Goal: Task Accomplishment & Management: Manage account settings

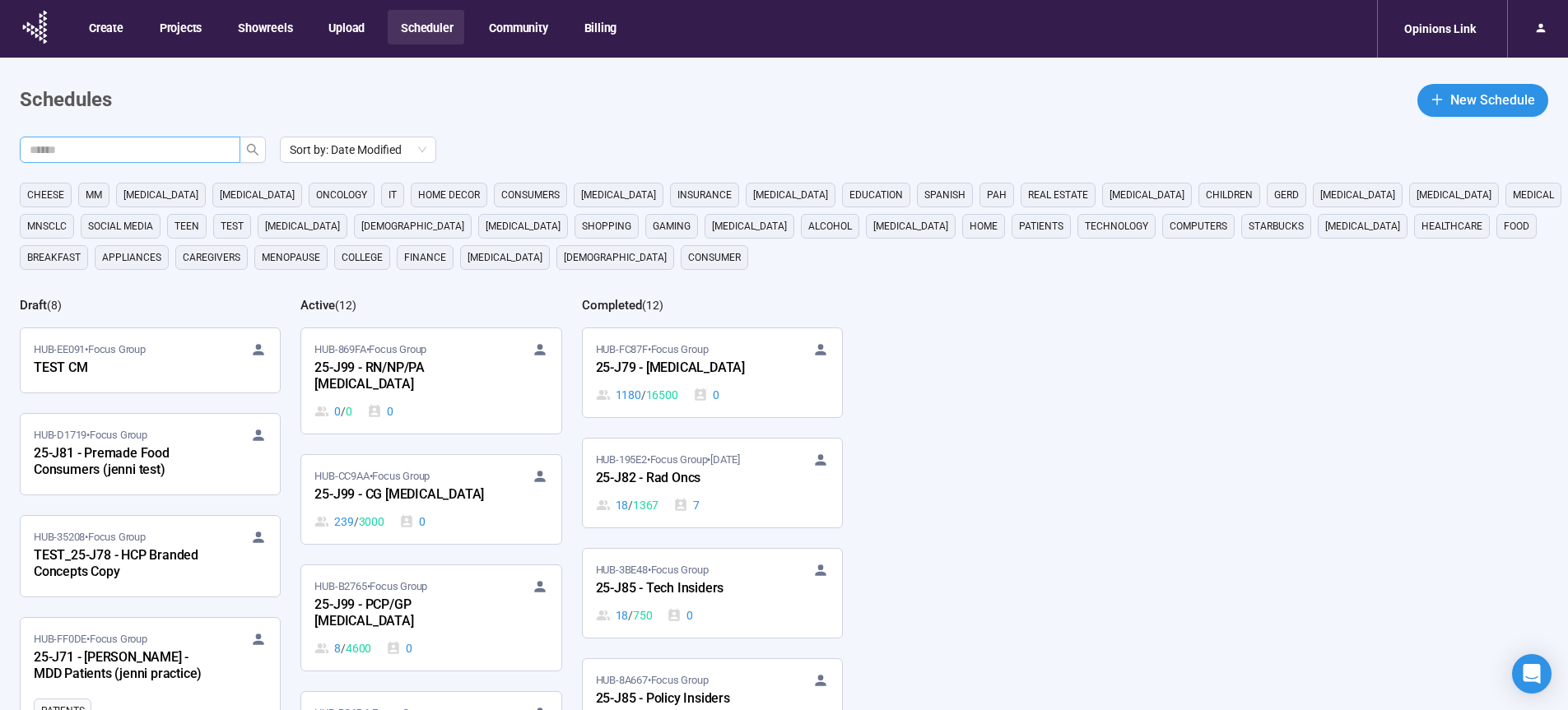
click at [186, 143] on input "text" at bounding box center [123, 150] width 188 height 18
type input "**"
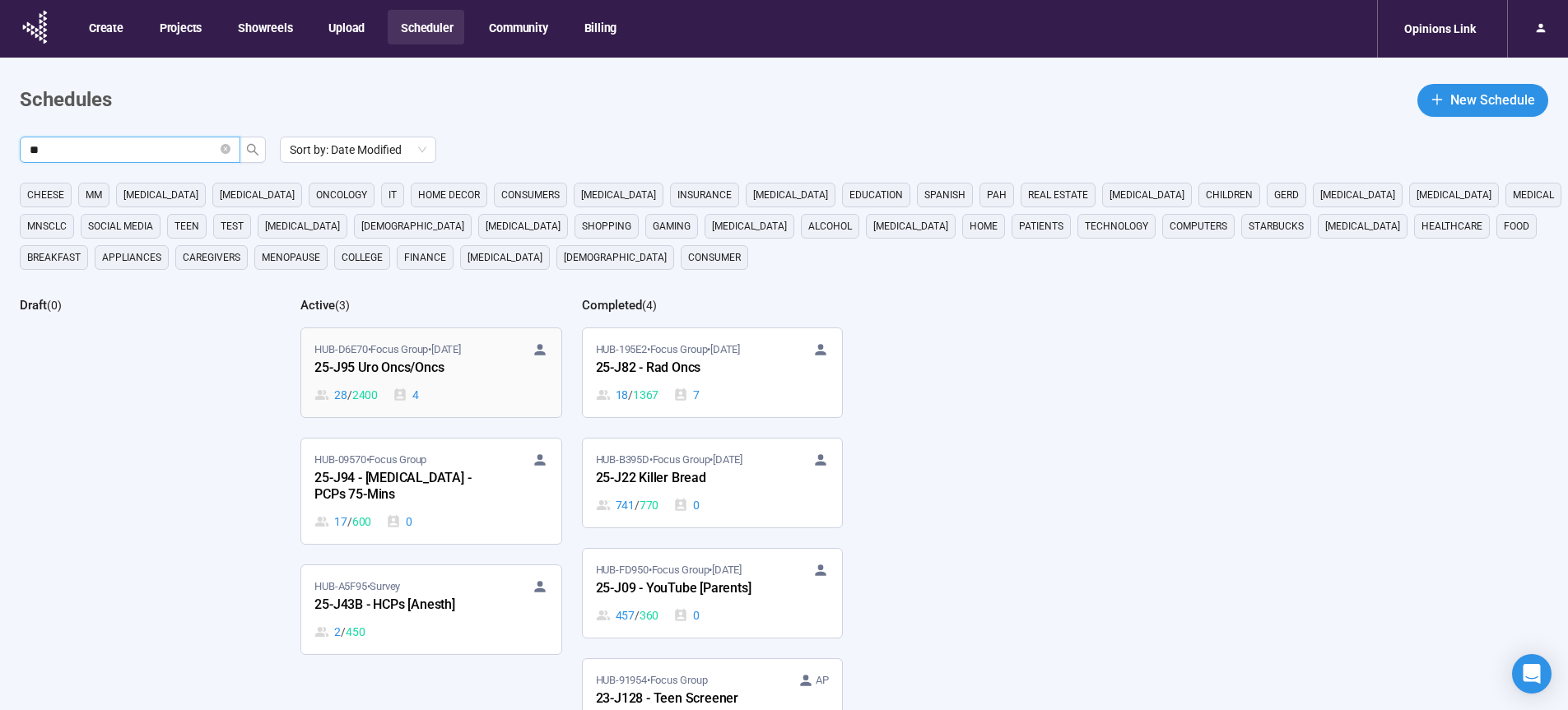
click at [395, 367] on div "25-J95 Uro Oncs/Oncs" at bounding box center [405, 369] width 181 height 22
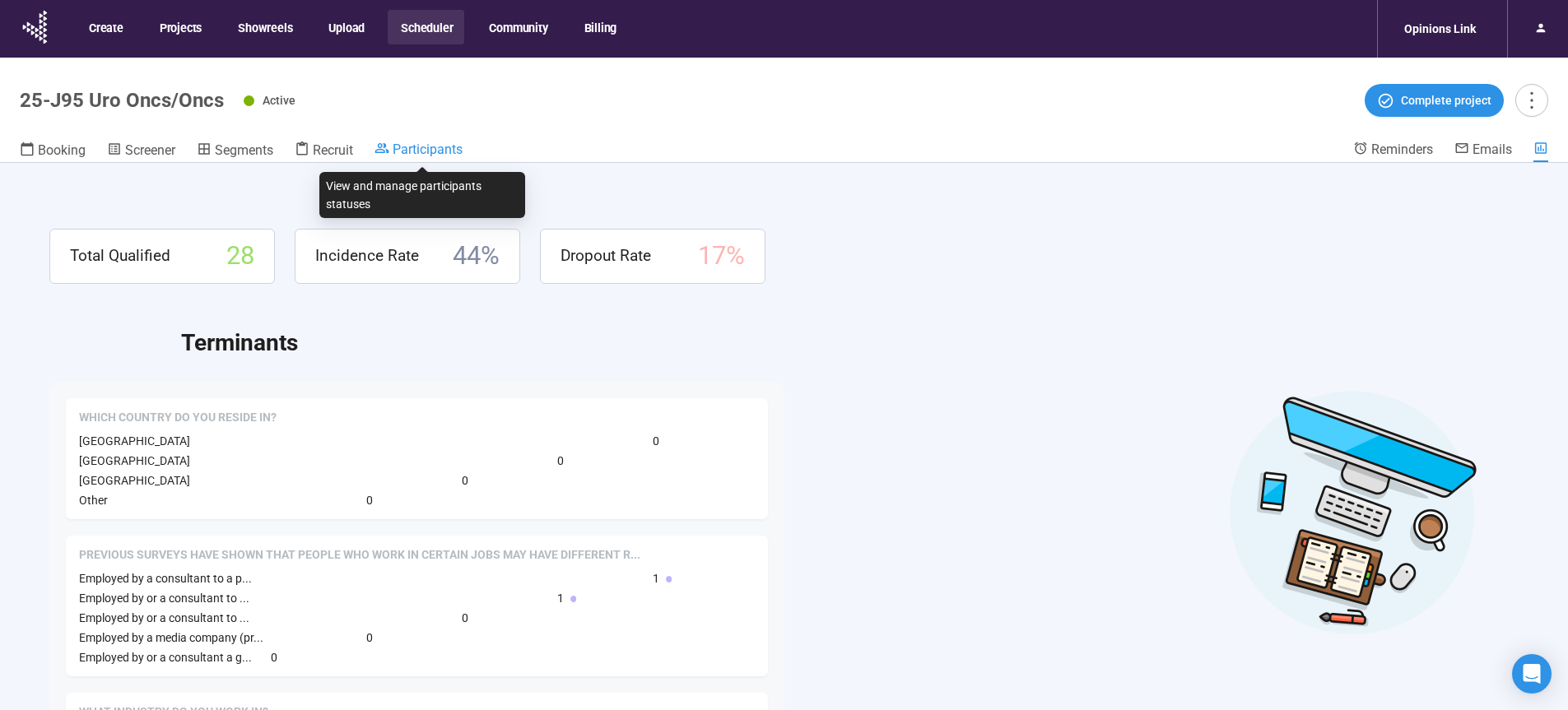
click at [428, 153] on span "Participants" at bounding box center [427, 149] width 70 height 15
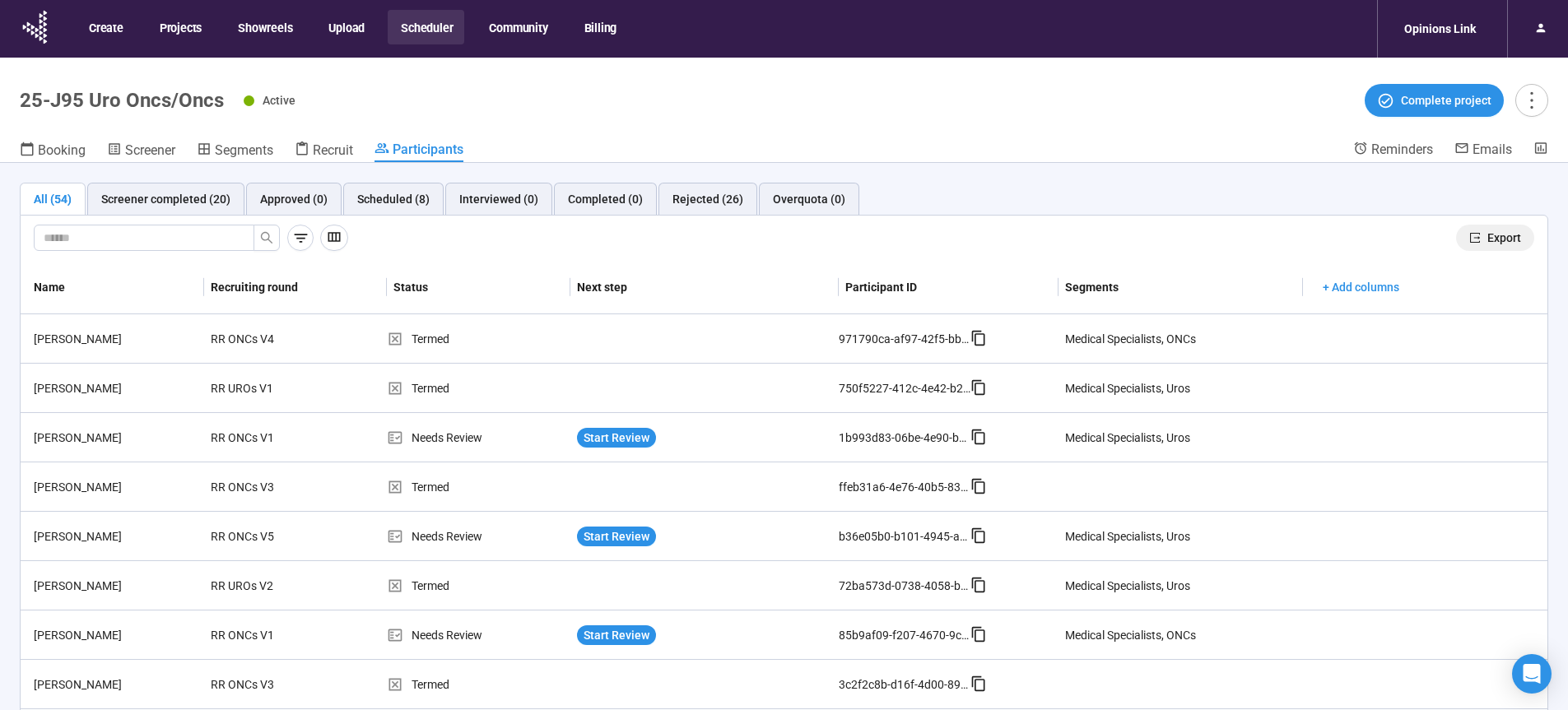
click at [1493, 238] on span "Export" at bounding box center [1504, 238] width 34 height 18
click at [416, 22] on button "Scheduler" at bounding box center [426, 27] width 76 height 34
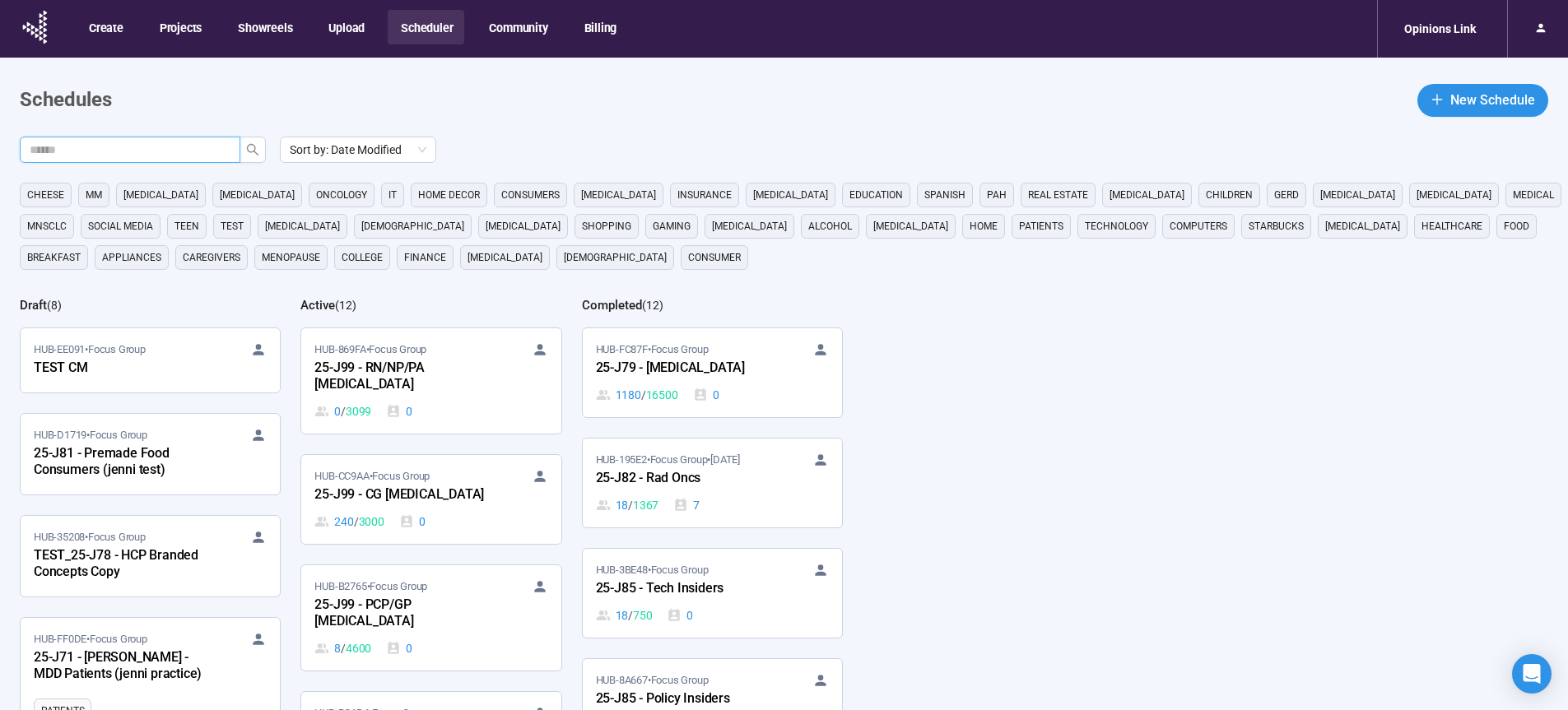
click at [195, 150] on input "text" at bounding box center [123, 150] width 188 height 18
type input "**"
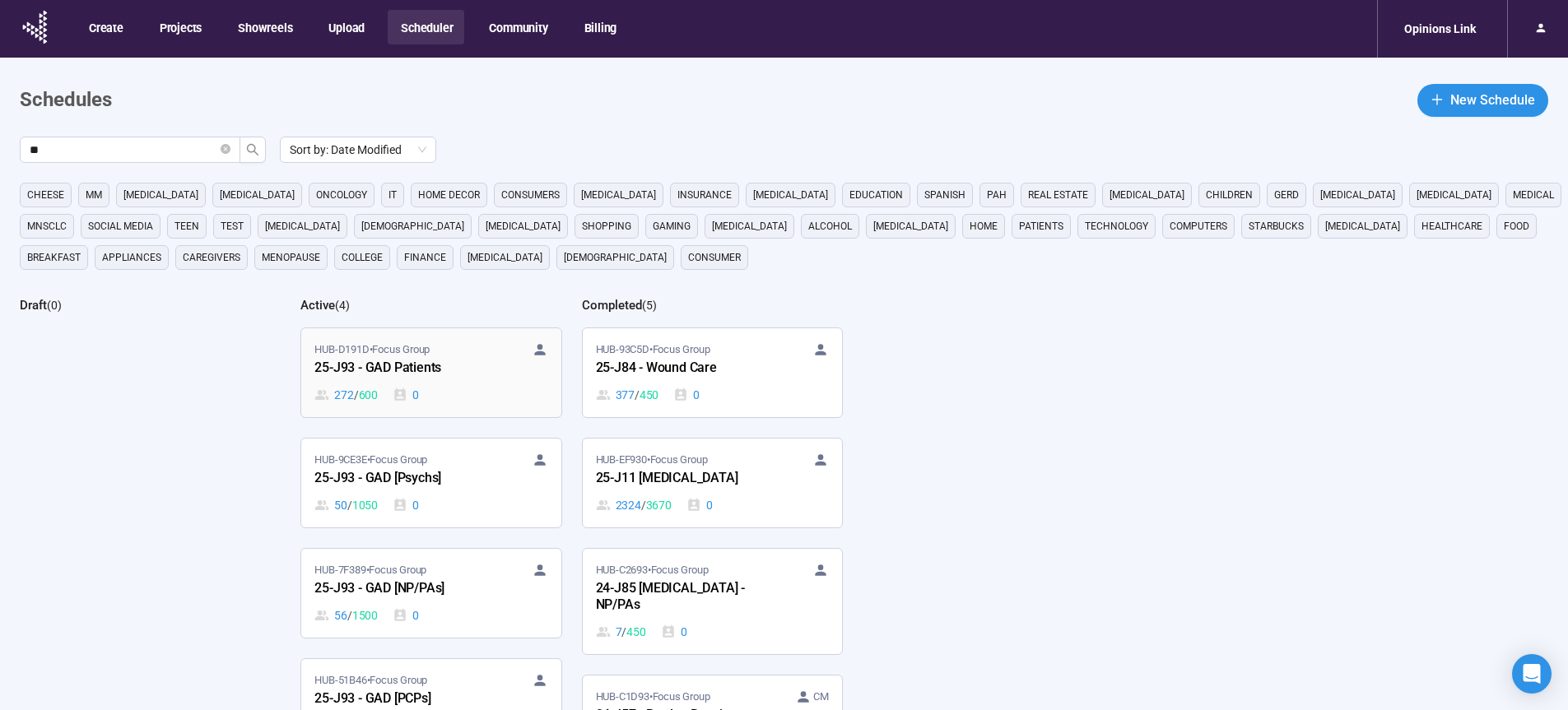
click at [395, 371] on div "25-J93 - GAD Patients" at bounding box center [405, 369] width 181 height 22
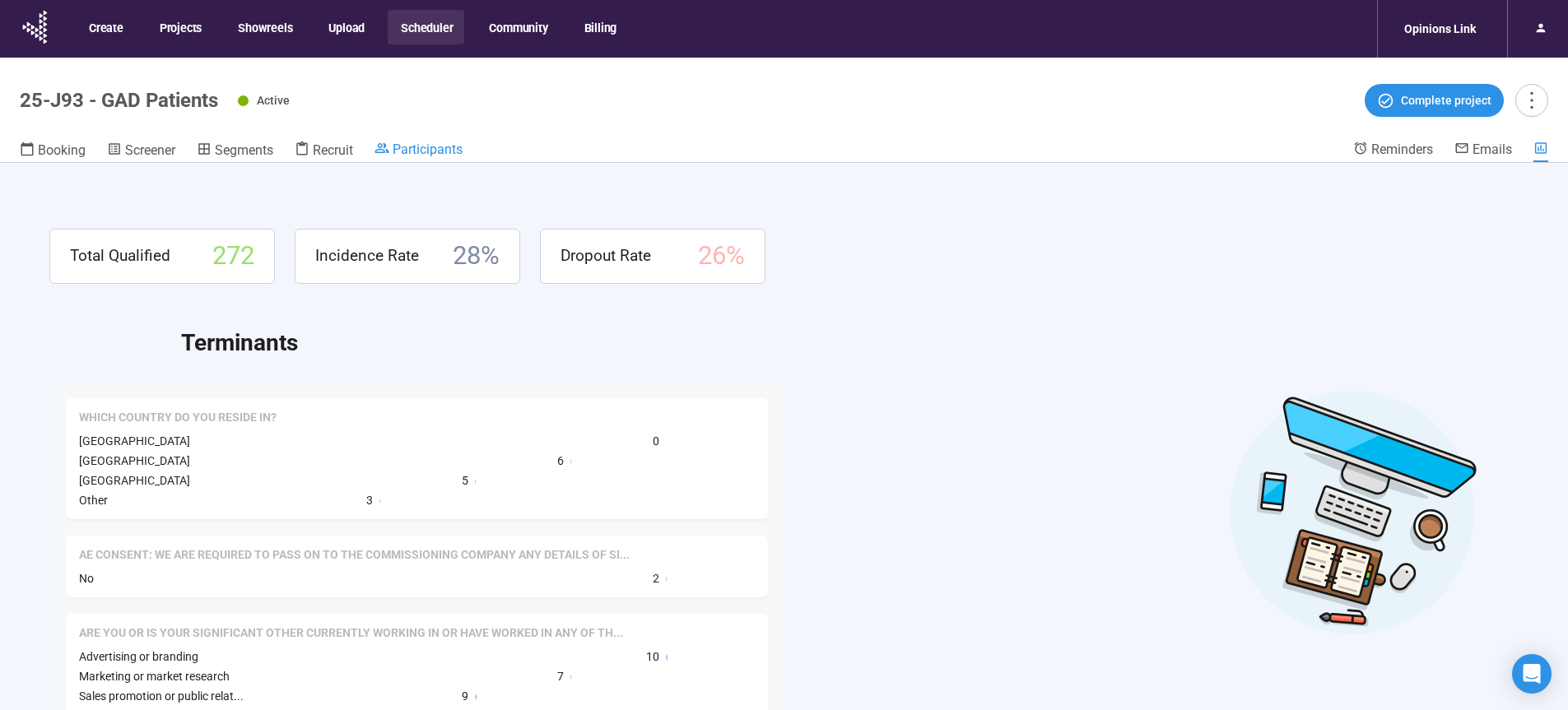
click at [442, 157] on link "Participants" at bounding box center [418, 151] width 88 height 20
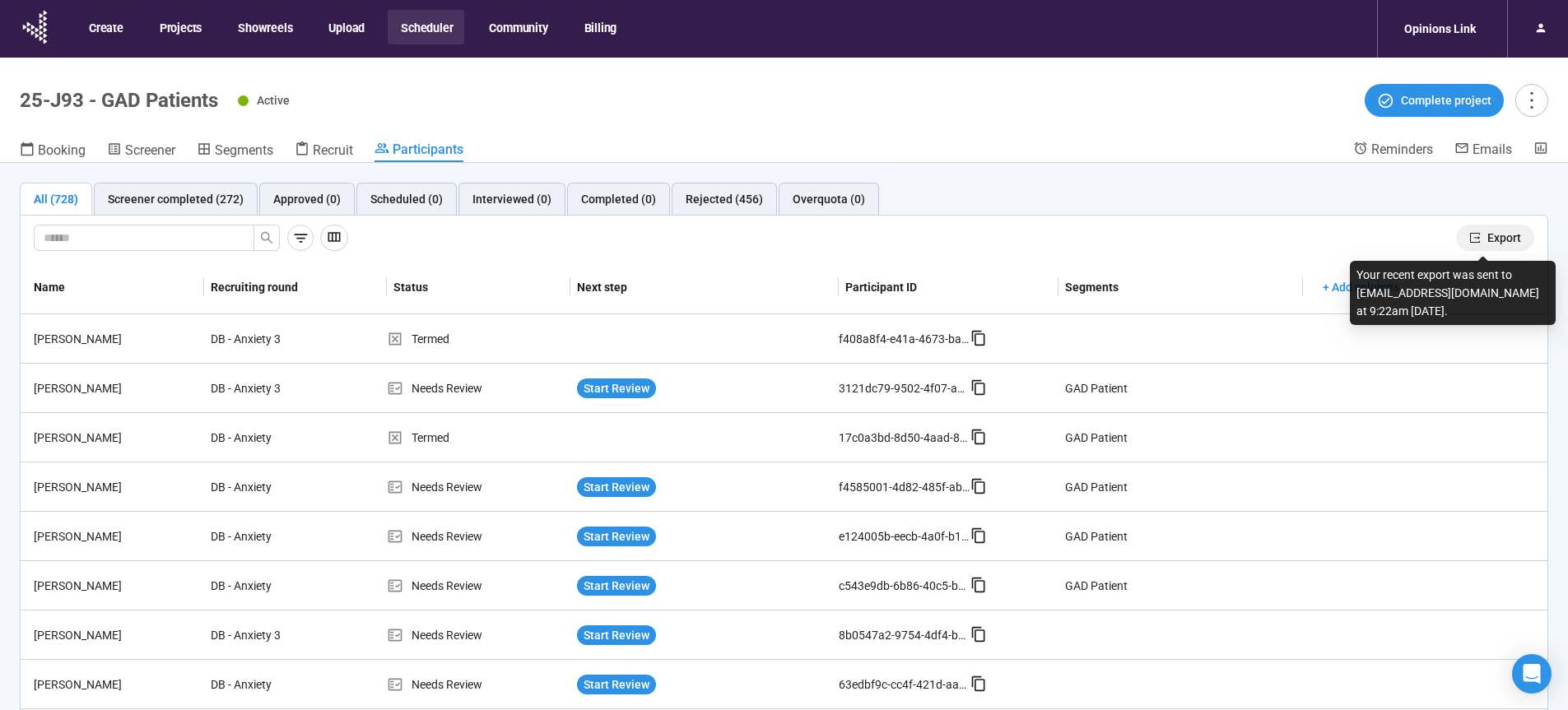
click at [1493, 238] on span "Export" at bounding box center [1504, 238] width 34 height 18
